Goal: Find specific page/section: Find specific page/section

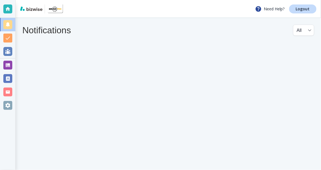
click at [12, 8] on div at bounding box center [7, 9] width 15 height 18
click at [6, 67] on div at bounding box center [7, 65] width 9 height 9
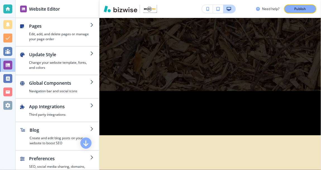
scroll to position [920, 0]
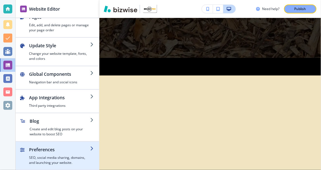
scroll to position [0, 0]
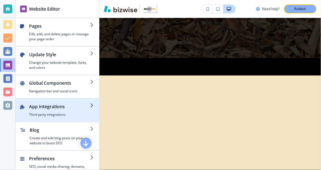
click at [90, 109] on div "button" at bounding box center [94, 110] width 9 height 14
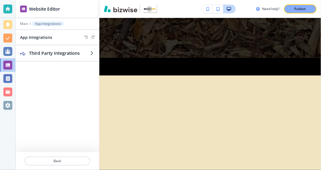
click at [31, 22] on div "Main App Integrations" at bounding box center [57, 23] width 75 height 4
click at [25, 22] on p "Main" at bounding box center [24, 24] width 8 height 4
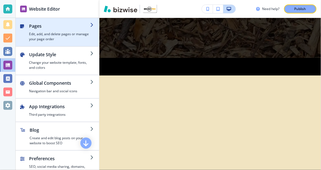
click at [86, 27] on h2 "Pages" at bounding box center [59, 26] width 61 height 7
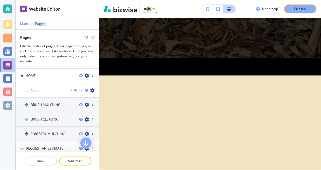
click at [28, 24] on p "Main" at bounding box center [24, 24] width 8 height 4
